Goal: Task Accomplishment & Management: Complete application form

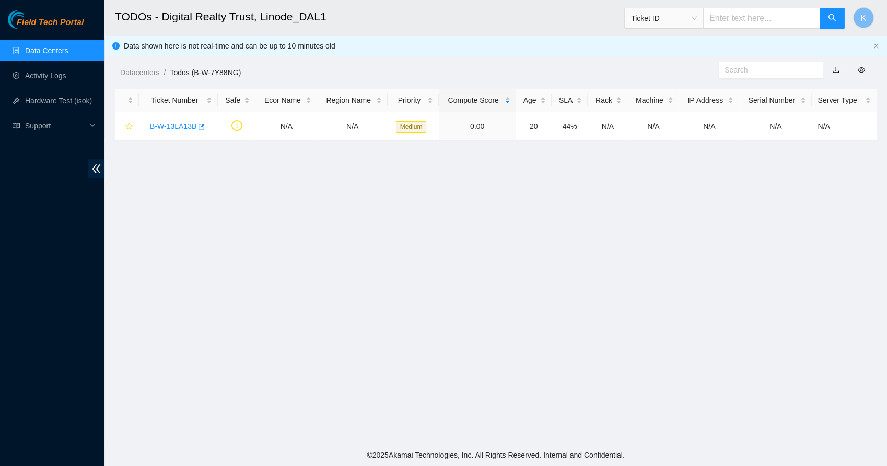
scroll to position [117, 0]
click at [42, 49] on link "Data Centers" at bounding box center [46, 50] width 43 height 8
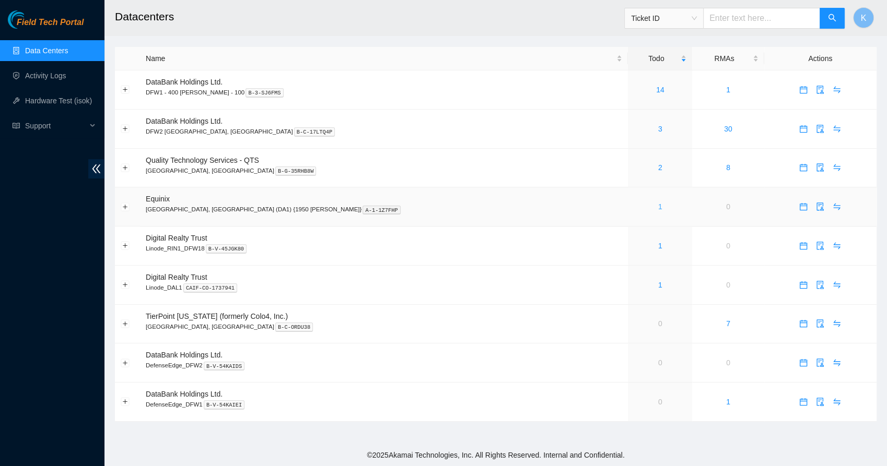
click at [658, 209] on link "1" at bounding box center [660, 207] width 4 height 8
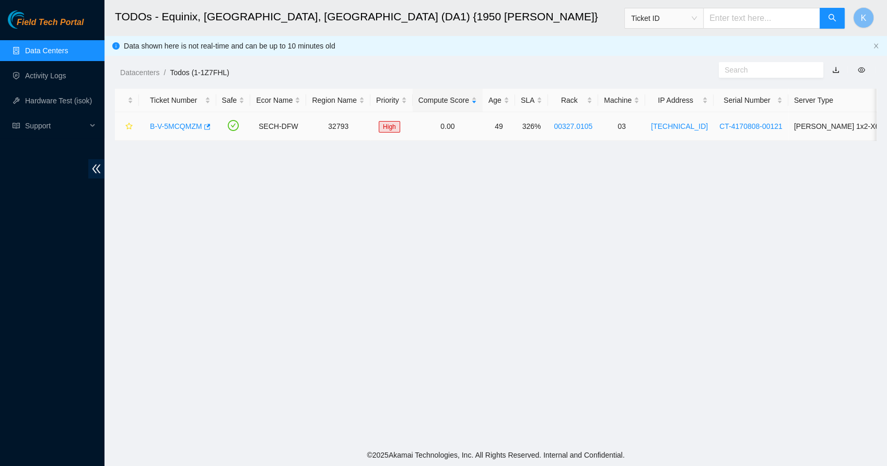
click at [194, 125] on link "B-V-5MCQMZM" at bounding box center [176, 126] width 52 height 8
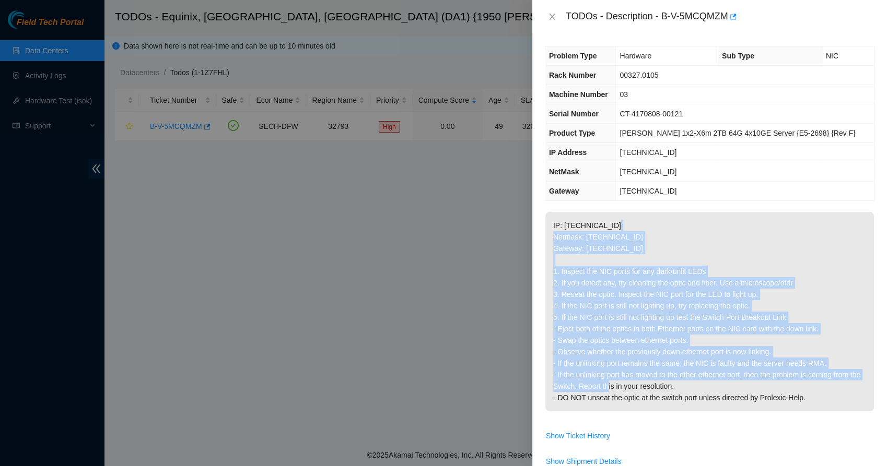
drag, startPoint x: 622, startPoint y: 215, endPoint x: 628, endPoint y: 388, distance: 174.0
click at [628, 388] on p "IP: [TECHNICAL_ID] Netmask: [TECHNICAL_ID] Gateway: [TECHNICAL_ID] 1. Inspect t…" at bounding box center [709, 311] width 328 height 199
click at [607, 335] on p "IP: [TECHNICAL_ID] Netmask: [TECHNICAL_ID] Gateway: [TECHNICAL_ID] 1. Inspect t…" at bounding box center [709, 311] width 328 height 199
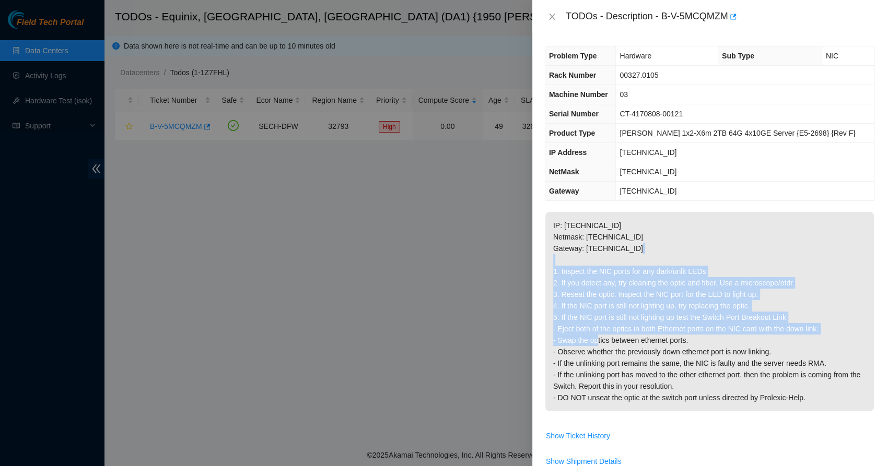
drag, startPoint x: 607, startPoint y: 335, endPoint x: 612, endPoint y: 255, distance: 80.6
click at [612, 255] on p "IP: [TECHNICAL_ID] Netmask: [TECHNICAL_ID] Gateway: [TECHNICAL_ID] 1. Inspect t…" at bounding box center [709, 311] width 328 height 199
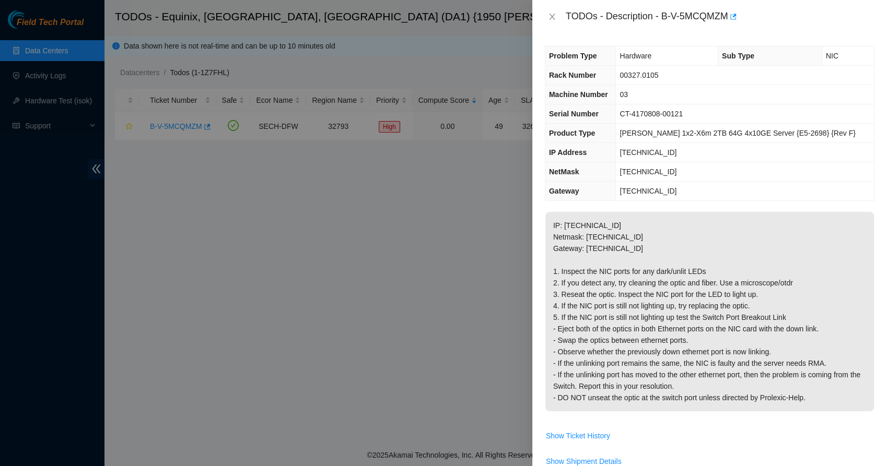
click at [612, 255] on p "IP: [TECHNICAL_ID] Netmask: [TECHNICAL_ID] Gateway: [TECHNICAL_ID] 1. Inspect t…" at bounding box center [709, 311] width 328 height 199
click at [598, 272] on p "IP: [TECHNICAL_ID] Netmask: [TECHNICAL_ID] Gateway: [TECHNICAL_ID] 1. Inspect t…" at bounding box center [709, 311] width 328 height 199
drag, startPoint x: 598, startPoint y: 272, endPoint x: 581, endPoint y: 294, distance: 28.3
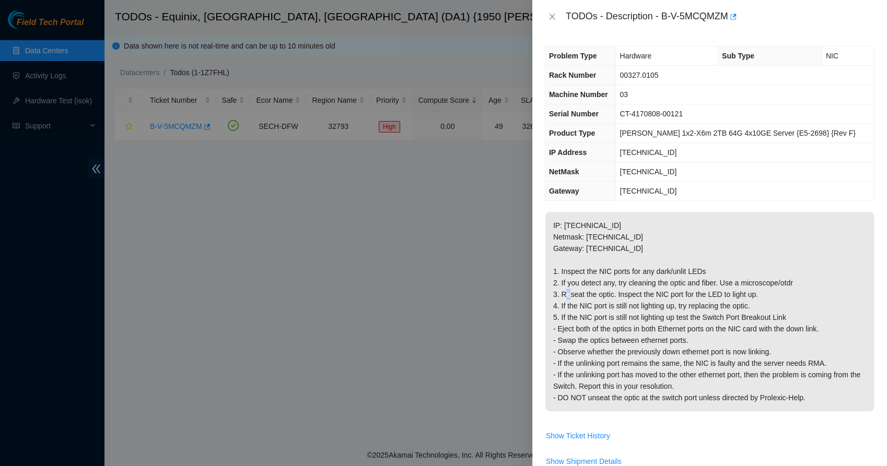
click at [581, 294] on p "IP: [TECHNICAL_ID] Netmask: [TECHNICAL_ID] Gateway: [TECHNICAL_ID] 1. Inspect t…" at bounding box center [709, 311] width 328 height 199
drag, startPoint x: 581, startPoint y: 294, endPoint x: 574, endPoint y: 317, distance: 24.3
click at [574, 317] on p "IP: [TECHNICAL_ID] Netmask: [TECHNICAL_ID] Gateway: [TECHNICAL_ID] 1. Inspect t…" at bounding box center [709, 311] width 328 height 199
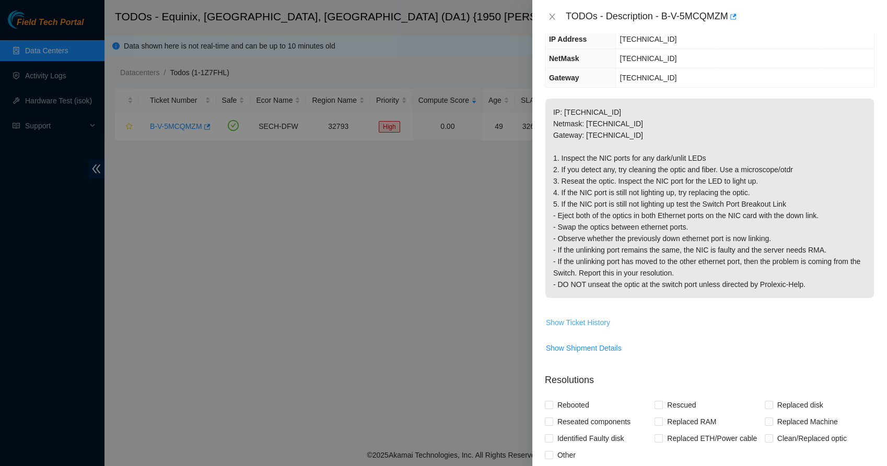
click at [598, 317] on span "Show Ticket History" at bounding box center [578, 322] width 64 height 11
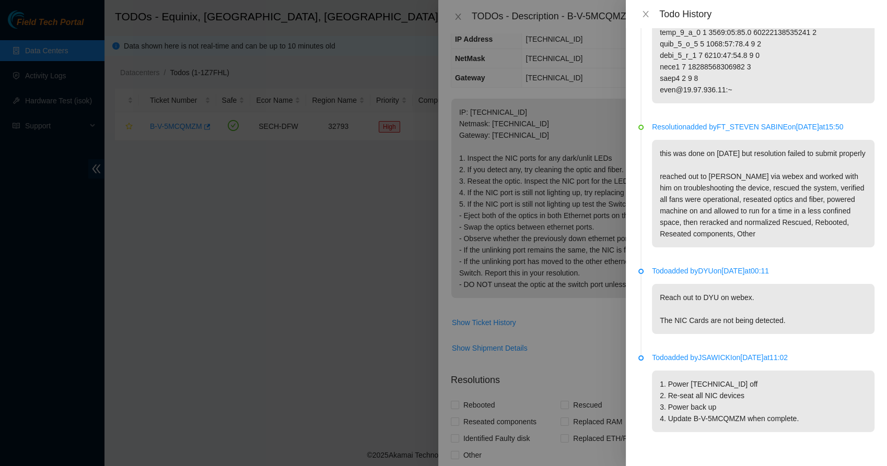
scroll to position [703, 0]
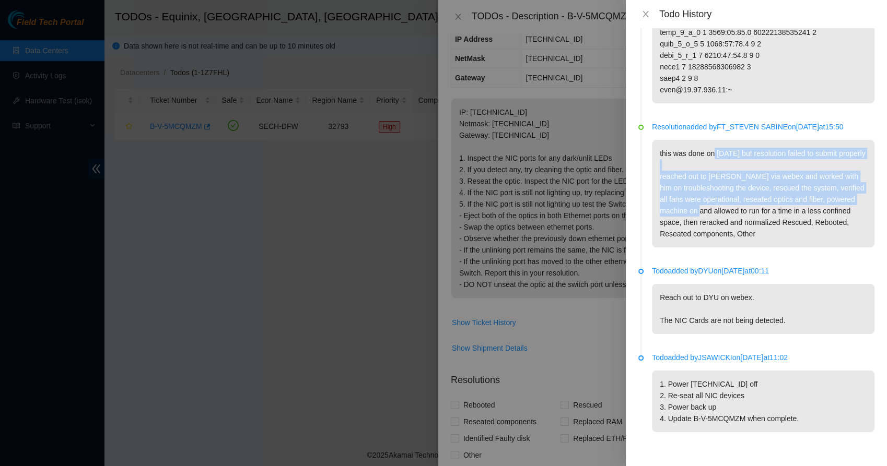
drag, startPoint x: 714, startPoint y: 140, endPoint x: 716, endPoint y: 217, distance: 76.3
click at [716, 217] on p "this was done on [DATE] but resolution failed to submit properly reached out to…" at bounding box center [763, 194] width 222 height 108
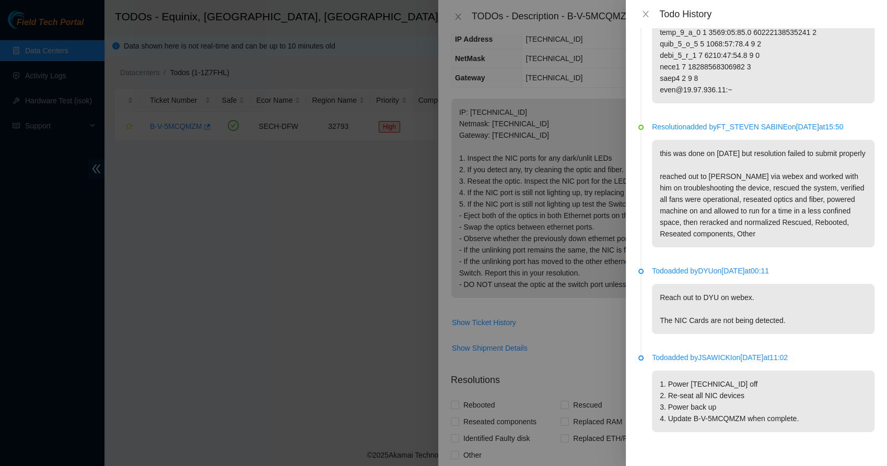
click at [688, 239] on p "this was done on [DATE] but resolution failed to submit properly reached out to…" at bounding box center [763, 194] width 222 height 108
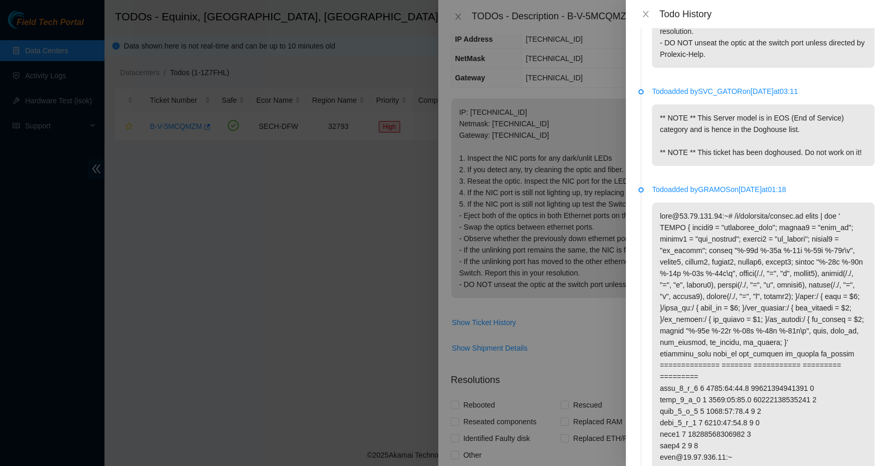
scroll to position [0, 0]
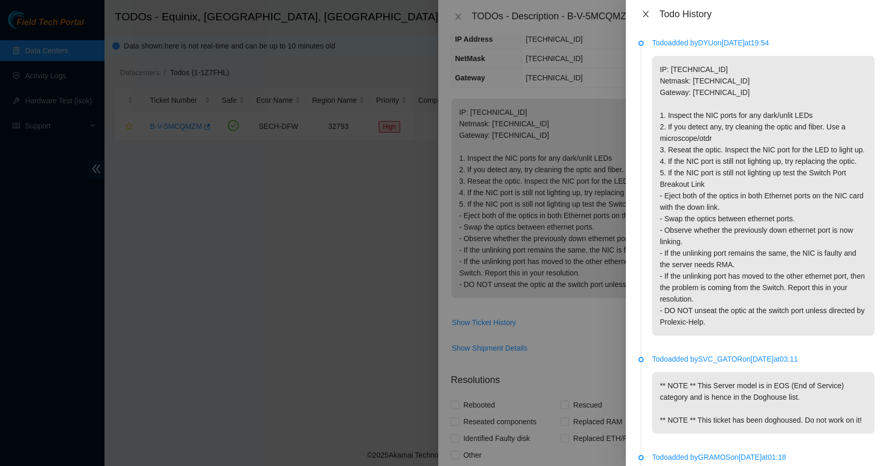
click at [645, 18] on icon "close" at bounding box center [645, 14] width 8 height 8
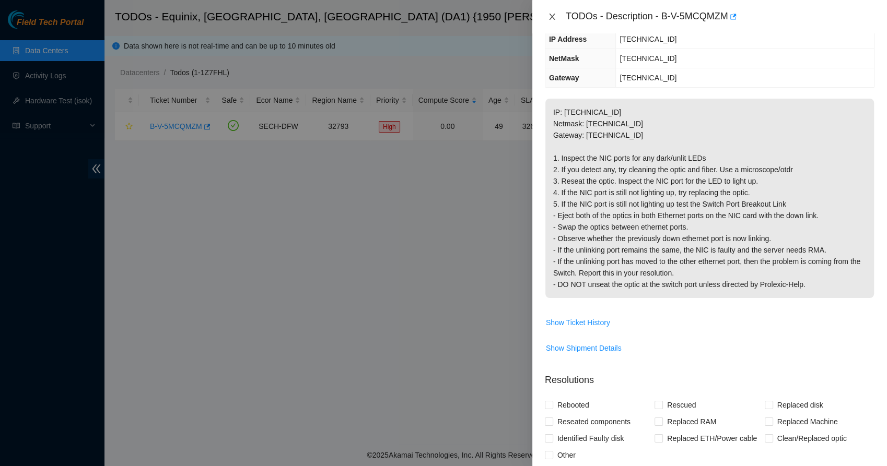
click at [552, 17] on icon "close" at bounding box center [552, 17] width 6 height 6
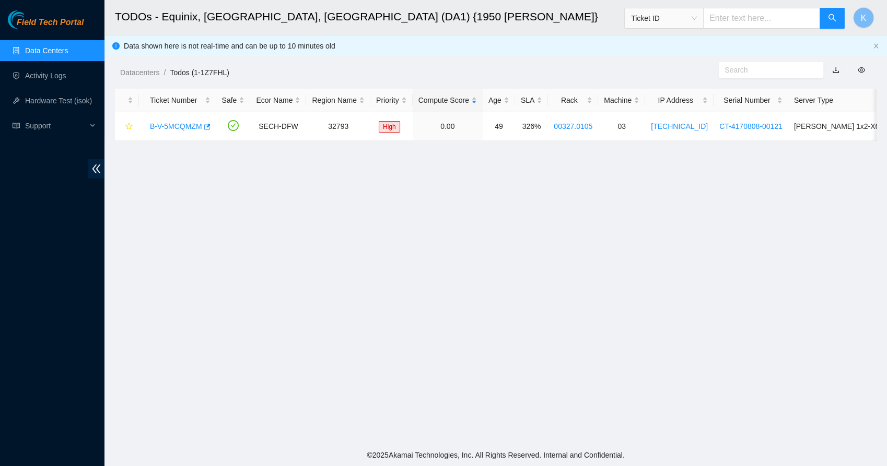
scroll to position [159, 0]
click at [62, 52] on link "Data Centers" at bounding box center [46, 50] width 43 height 8
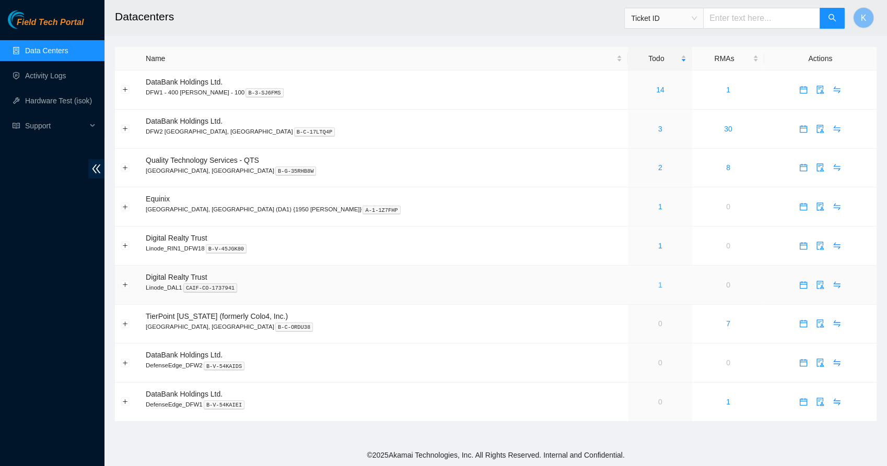
click at [658, 286] on link "1" at bounding box center [660, 285] width 4 height 8
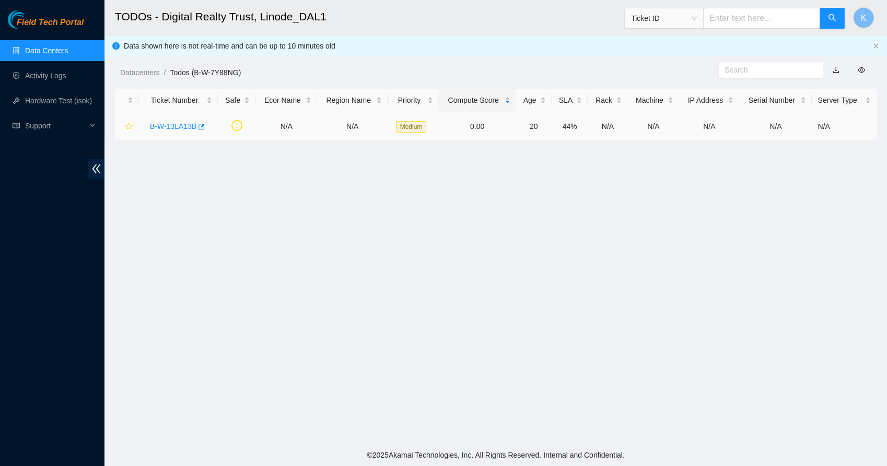
click at [182, 128] on link "B-W-13LA13B" at bounding box center [173, 126] width 46 height 8
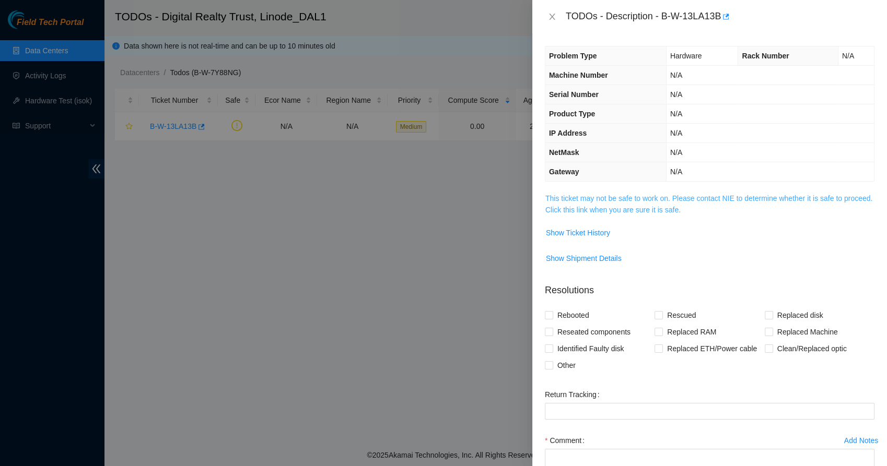
click at [583, 201] on link "This ticket may not be safe to work on. Please contact NIE to determine whether…" at bounding box center [708, 204] width 327 height 20
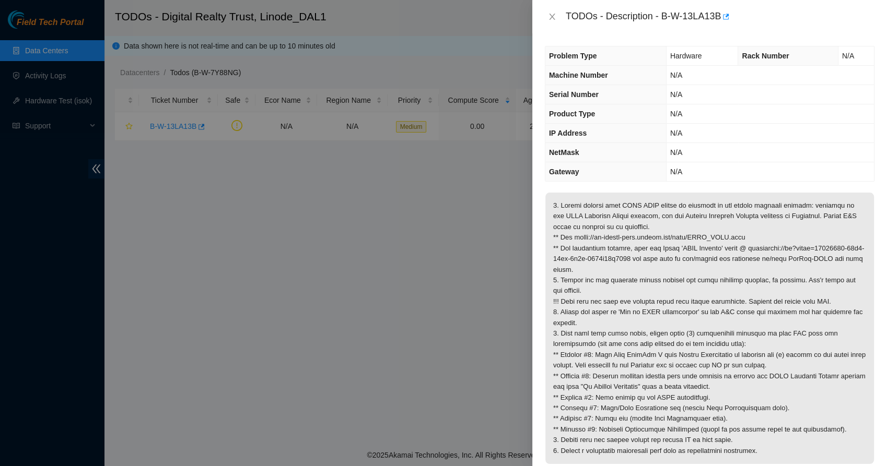
scroll to position [120, 0]
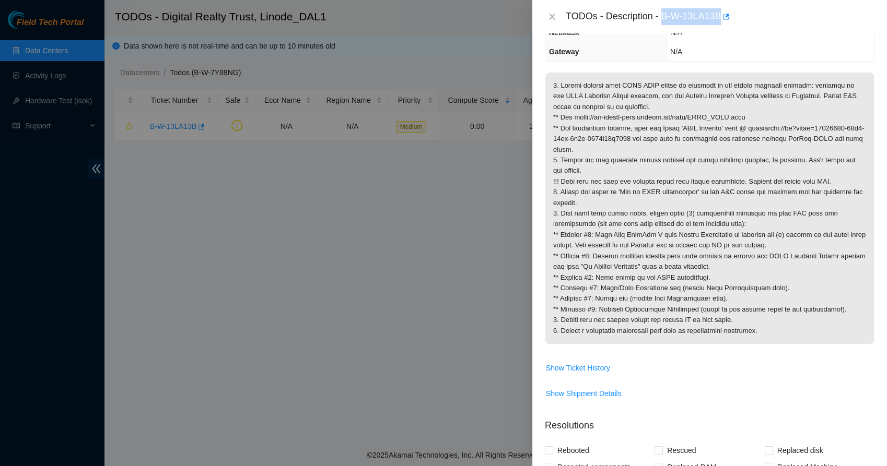
drag, startPoint x: 663, startPoint y: 13, endPoint x: 720, endPoint y: 22, distance: 58.2
click at [720, 22] on div "TODOs - Description - B-W-13LA13B" at bounding box center [719, 16] width 309 height 17
click at [618, 116] on p at bounding box center [709, 209] width 328 height 272
drag, startPoint x: 618, startPoint y: 85, endPoint x: 710, endPoint y: 87, distance: 91.9
click at [710, 87] on p at bounding box center [709, 209] width 328 height 272
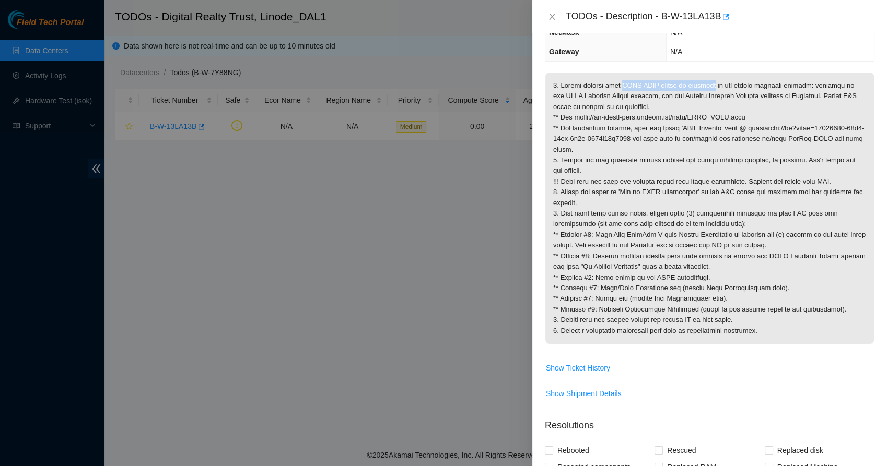
copy p "EXFO OTDR device is upgraded"
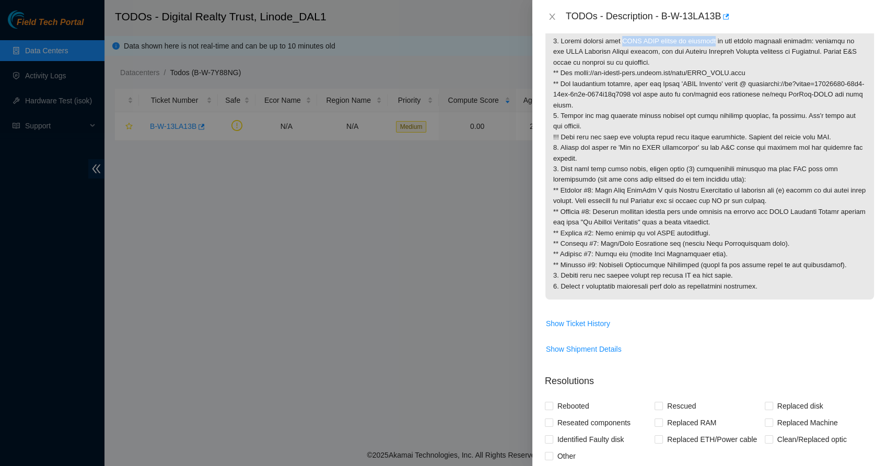
scroll to position [167, 0]
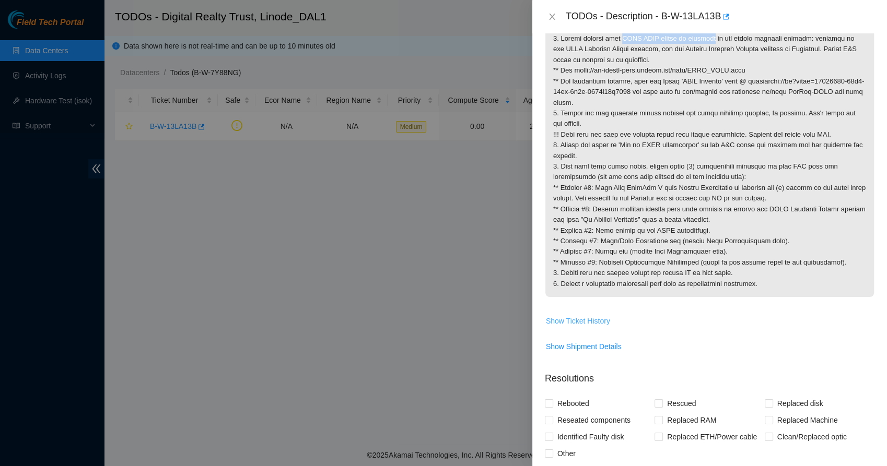
click at [571, 323] on span "Show Ticket History" at bounding box center [578, 320] width 64 height 11
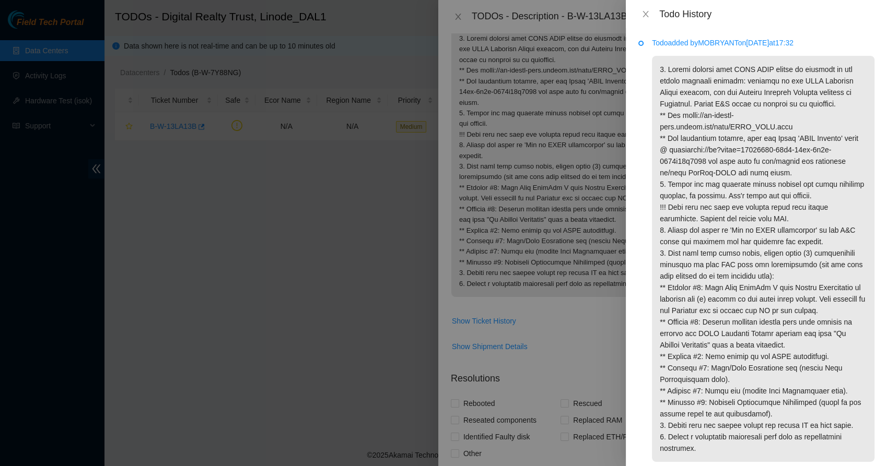
click at [721, 42] on p "Todo added by [PERSON_NAME] on [DATE] 17:32" at bounding box center [763, 42] width 222 height 11
copy p "MOBRYANT"
click at [647, 13] on icon "close" at bounding box center [645, 14] width 8 height 8
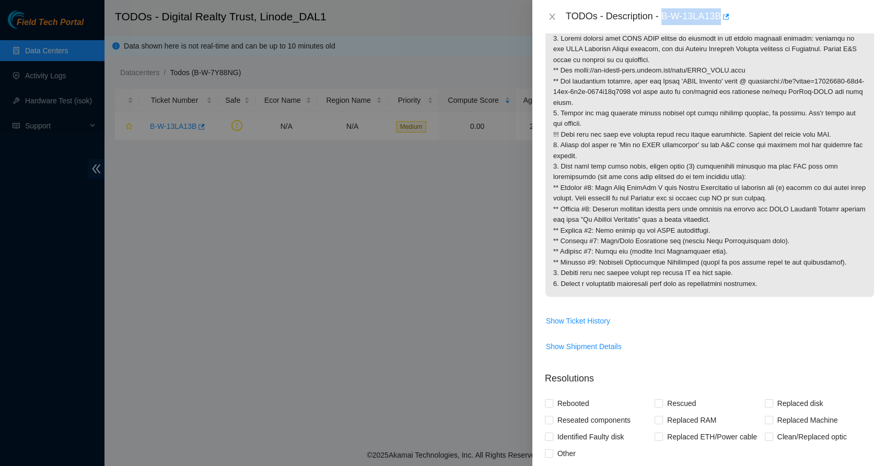
drag, startPoint x: 663, startPoint y: 19, endPoint x: 719, endPoint y: 22, distance: 56.5
click at [719, 22] on div "TODOs - Description - B-W-13LA13B" at bounding box center [719, 16] width 309 height 17
copy div "B-W-13LA13B"
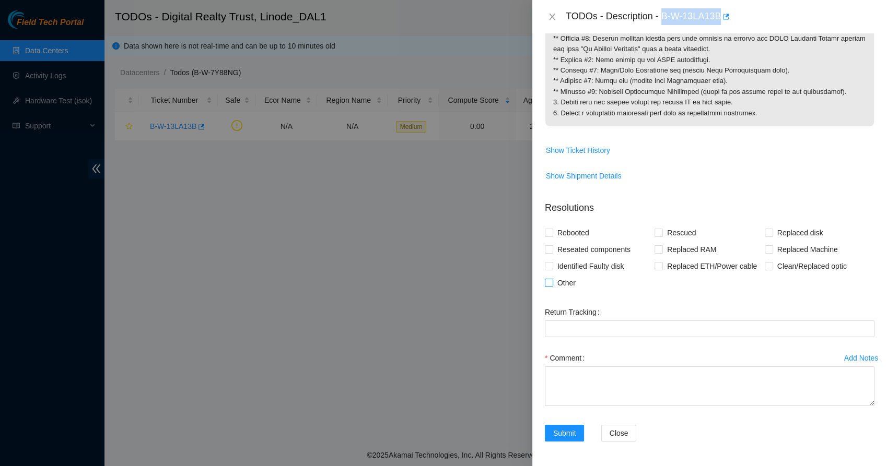
click at [546, 279] on input "Other" at bounding box center [548, 282] width 7 height 7
checkbox input "true"
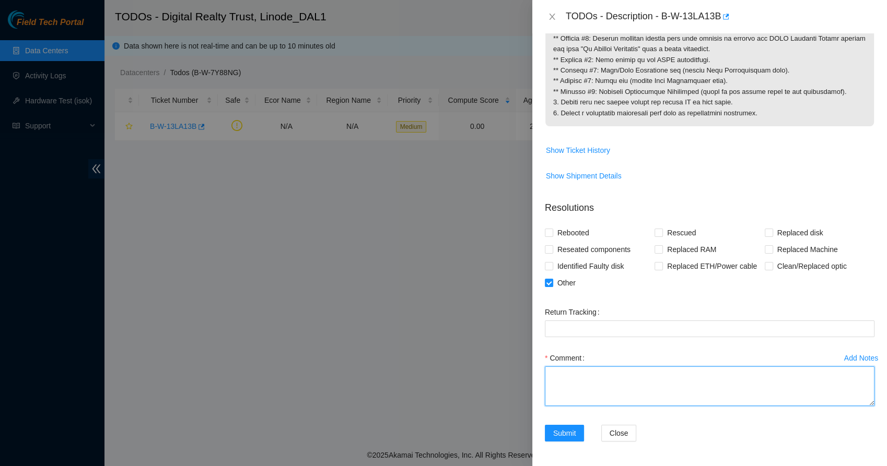
click at [569, 375] on textarea "Comment" at bounding box center [709, 387] width 329 height 40
paste textarea "[EMAIL_ADDRESS][DOMAIN_NAME]"
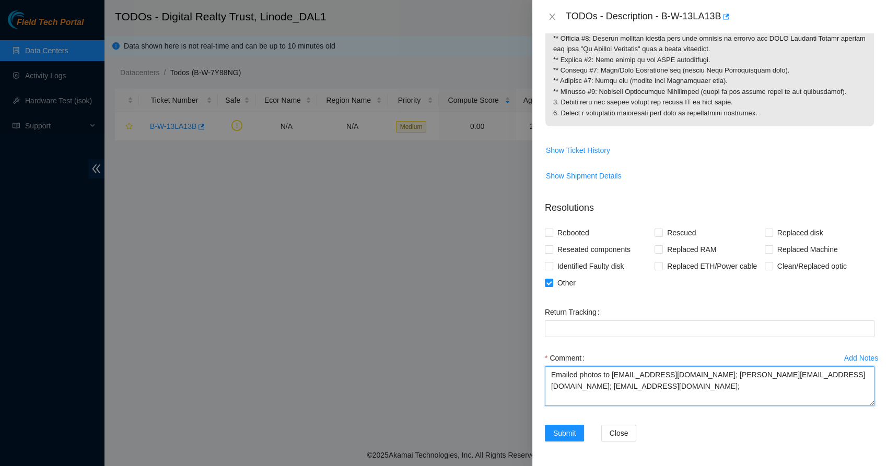
paste textarea "[EMAIL_ADDRESS][DOMAIN_NAME]"
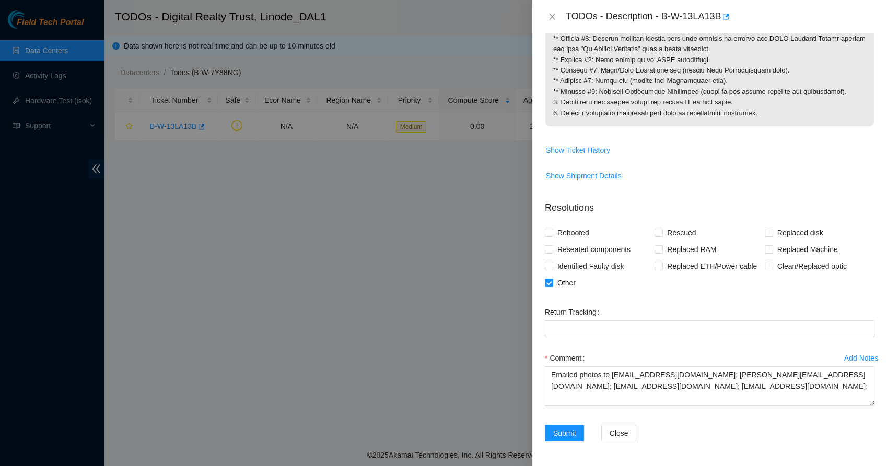
click at [614, 406] on div "Comment Emailed photos to [EMAIL_ADDRESS][DOMAIN_NAME]; [PERSON_NAME][EMAIL_ADD…" at bounding box center [709, 381] width 329 height 63
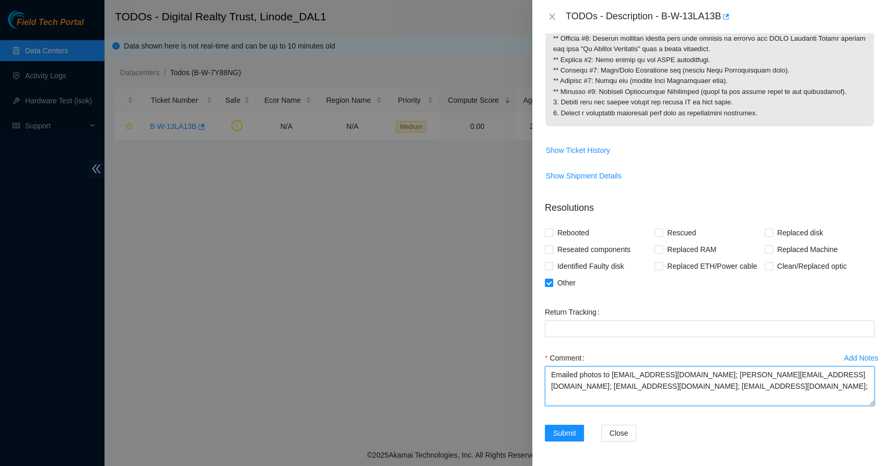
click at [705, 388] on textarea "Emailed photos to [EMAIL_ADDRESS][DOMAIN_NAME]; [PERSON_NAME][EMAIL_ADDRESS][DO…" at bounding box center [709, 387] width 329 height 40
paste textarea "[EMAIL_ADDRESS][DOMAIN_NAME]"
type textarea "Emailed photos to [EMAIL_ADDRESS][DOMAIN_NAME]; [PERSON_NAME][EMAIL_ADDRESS][DO…"
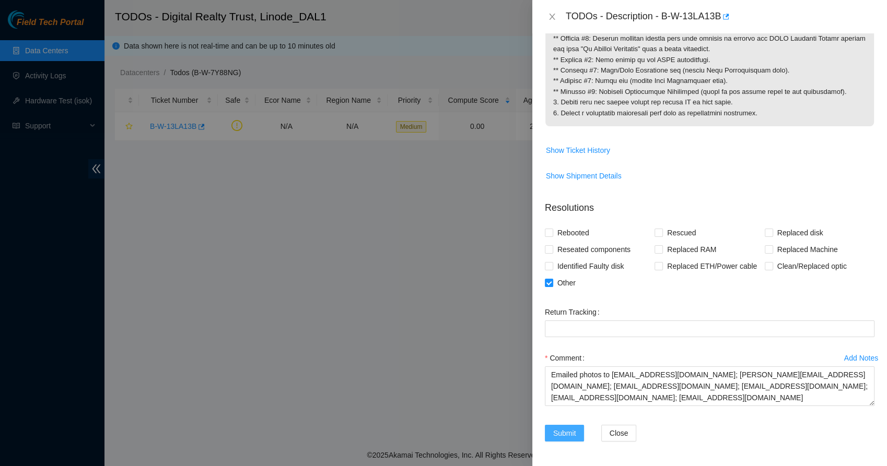
click at [560, 434] on span "Submit" at bounding box center [564, 433] width 23 height 11
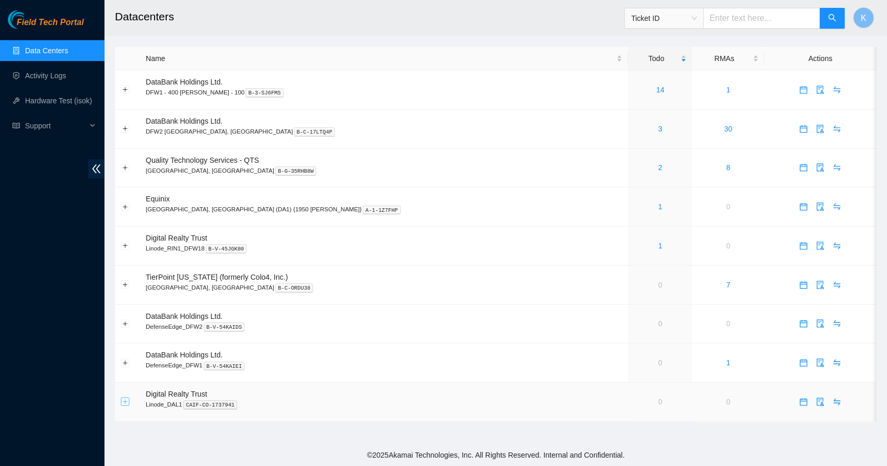
click at [123, 401] on button "Expand row" at bounding box center [125, 402] width 8 height 8
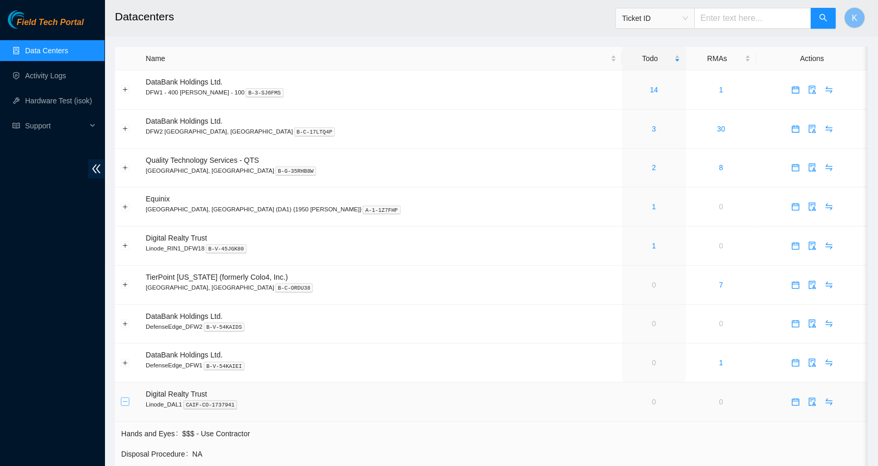
scroll to position [140, 0]
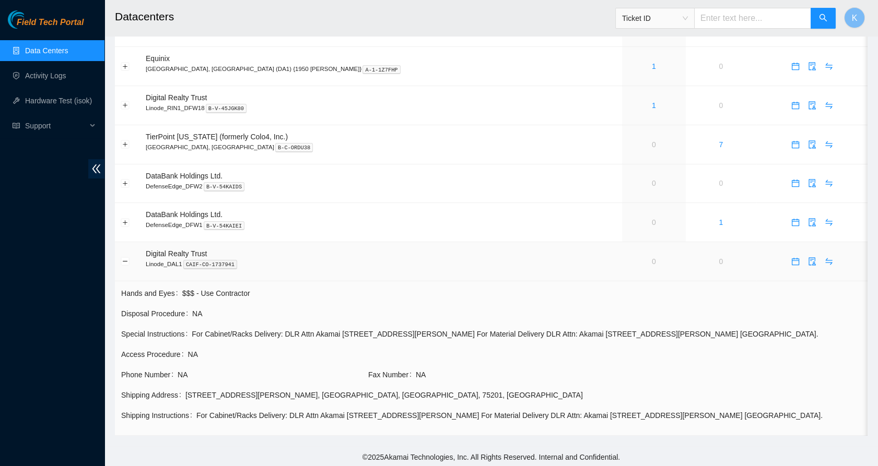
click at [120, 264] on td at bounding box center [127, 261] width 25 height 39
click at [121, 258] on button "Collapse row" at bounding box center [125, 261] width 8 height 8
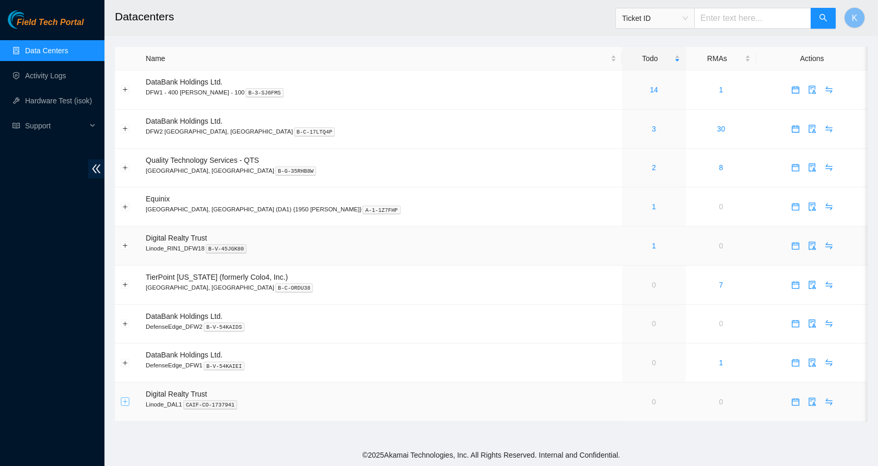
scroll to position [0, 0]
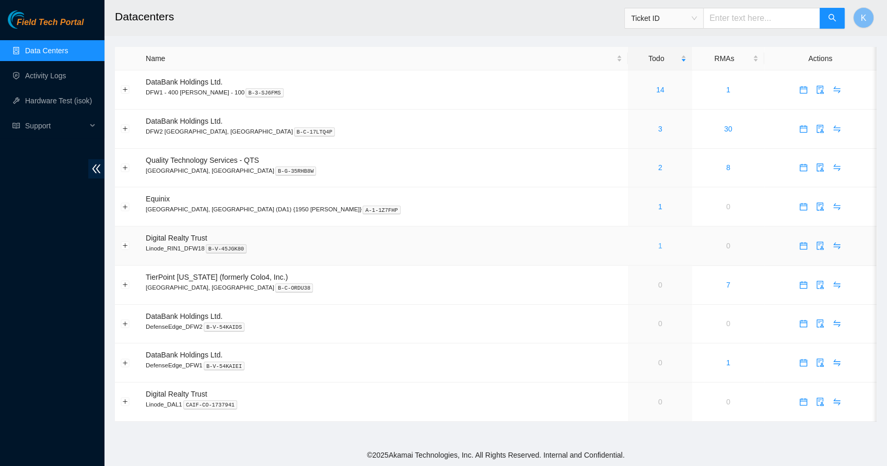
click at [658, 248] on link "1" at bounding box center [660, 246] width 4 height 8
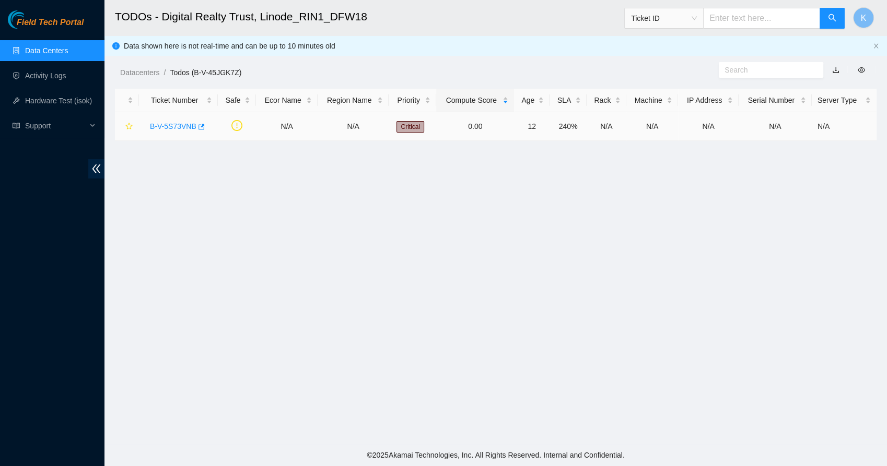
click at [178, 130] on link "B-V-5S73VNB" at bounding box center [173, 126] width 46 height 8
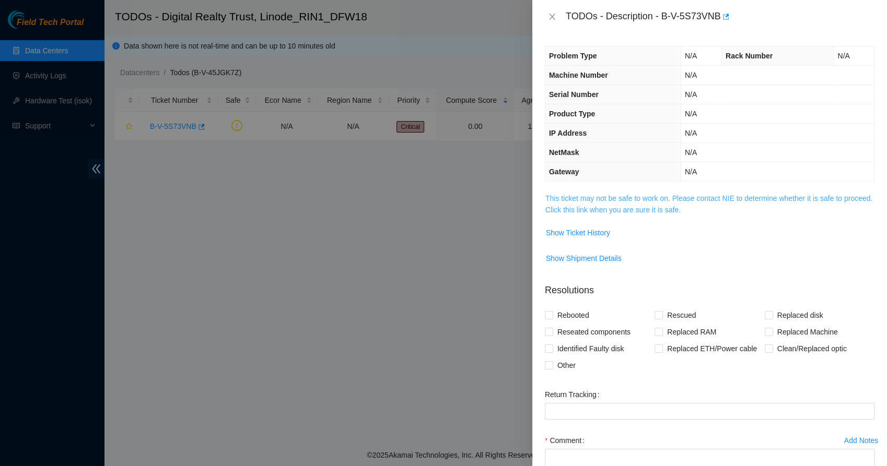
click at [568, 196] on link "This ticket may not be safe to work on. Please contact NIE to determine whether…" at bounding box center [708, 204] width 327 height 20
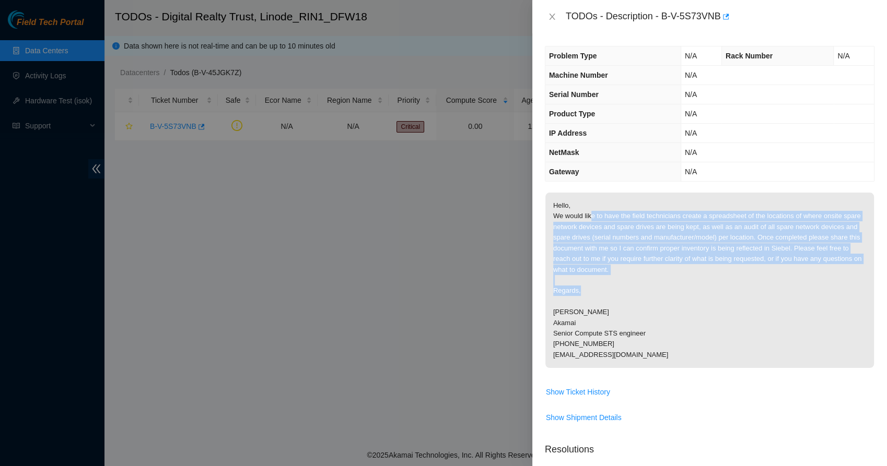
drag, startPoint x: 590, startPoint y: 211, endPoint x: 626, endPoint y: 293, distance: 88.9
click at [626, 293] on p "Hello, We would like to have the field technicians create a spreadsheet of the …" at bounding box center [709, 280] width 328 height 175
click at [581, 290] on p "Hello, We would like to have the field technicians create a spreadsheet of the …" at bounding box center [709, 280] width 328 height 175
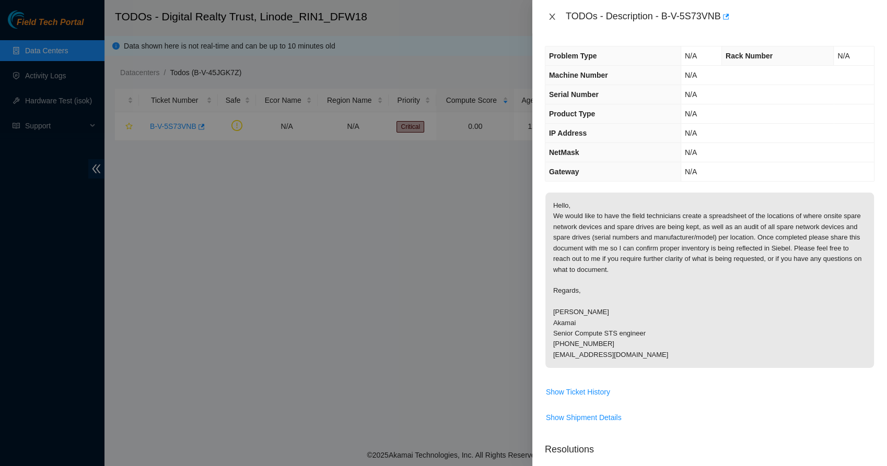
click at [551, 15] on icon "close" at bounding box center [552, 17] width 8 height 8
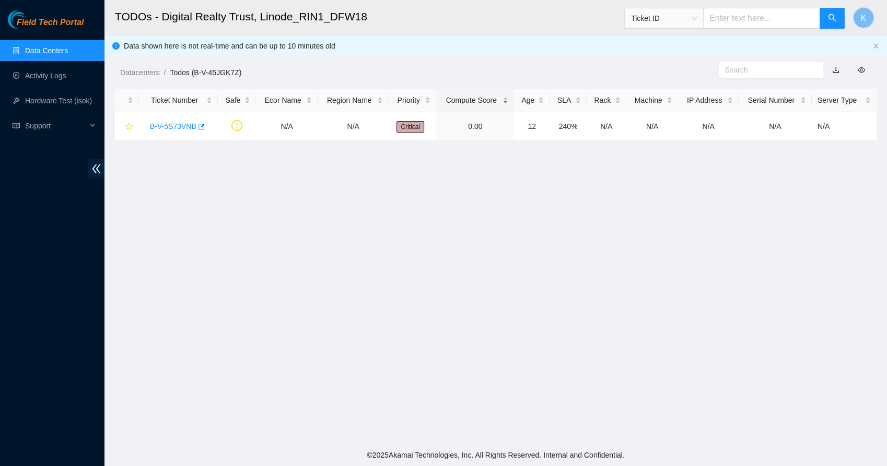
click at [37, 46] on link "Data Centers" at bounding box center [46, 50] width 43 height 8
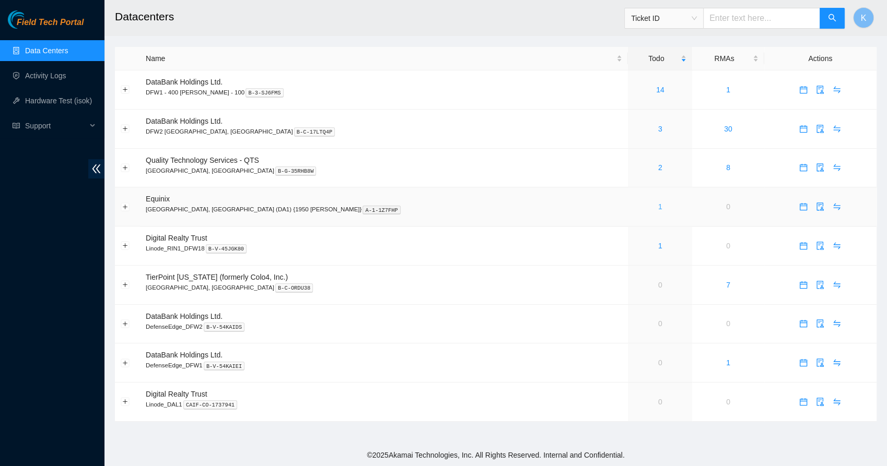
click at [658, 208] on link "1" at bounding box center [660, 207] width 4 height 8
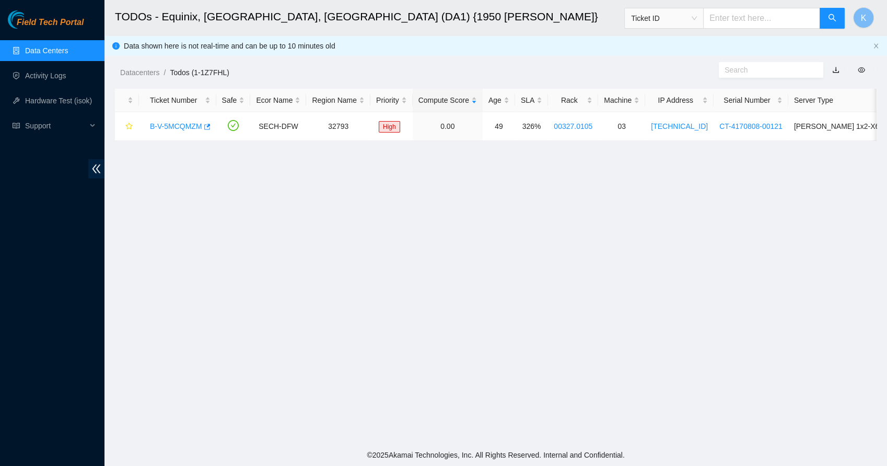
click at [44, 50] on link "Data Centers" at bounding box center [46, 50] width 43 height 8
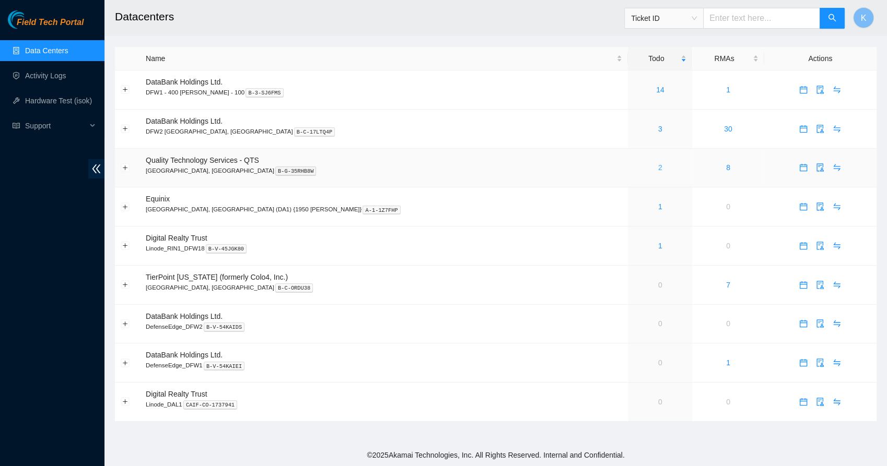
click at [658, 171] on link "2" at bounding box center [660, 167] width 4 height 8
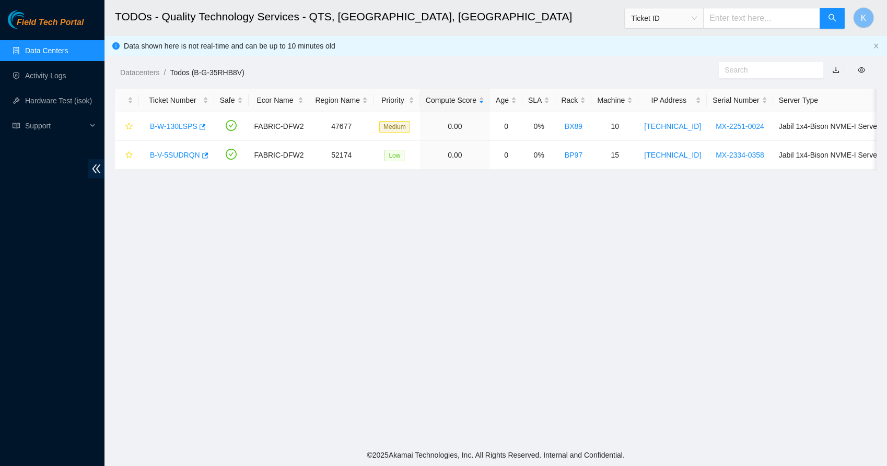
click at [62, 50] on link "Data Centers" at bounding box center [46, 50] width 43 height 8
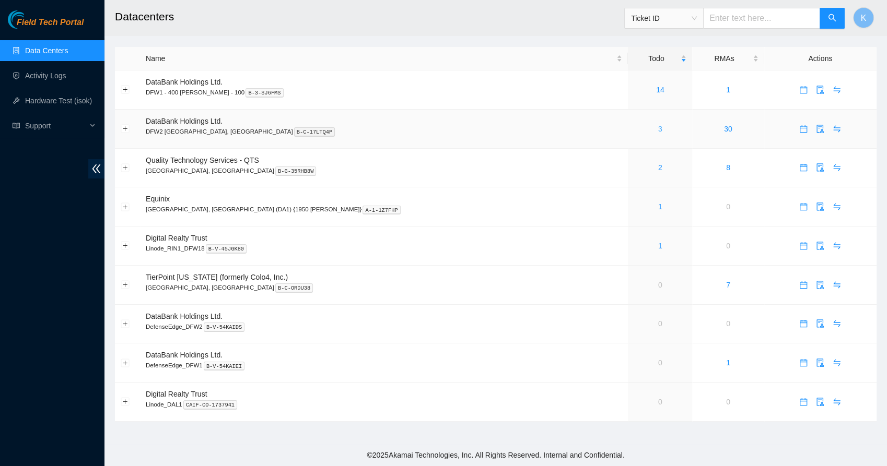
click at [658, 127] on link "3" at bounding box center [660, 129] width 4 height 8
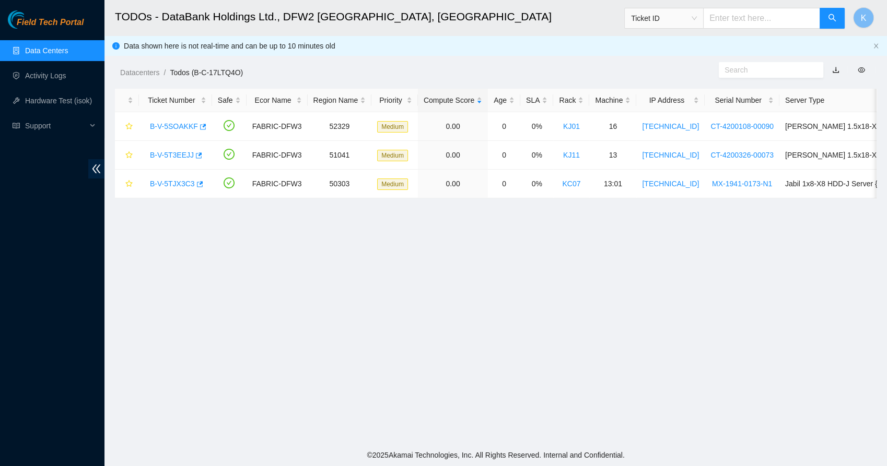
click at [253, 230] on main "TODOs - DataBank Holdings Ltd., DFW2 Richardson, TX Ticket ID K Data shown here…" at bounding box center [495, 222] width 782 height 444
click at [56, 49] on link "Data Centers" at bounding box center [46, 50] width 43 height 8
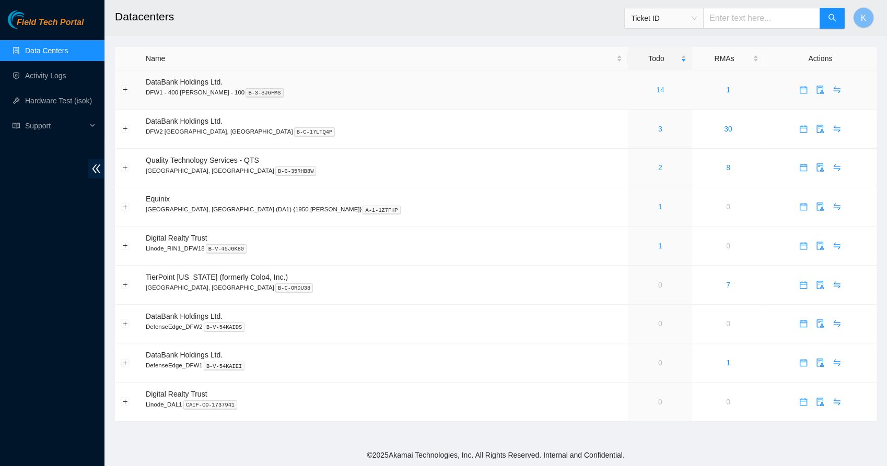
click at [656, 88] on link "14" at bounding box center [660, 90] width 8 height 8
